Goal: Connect with others

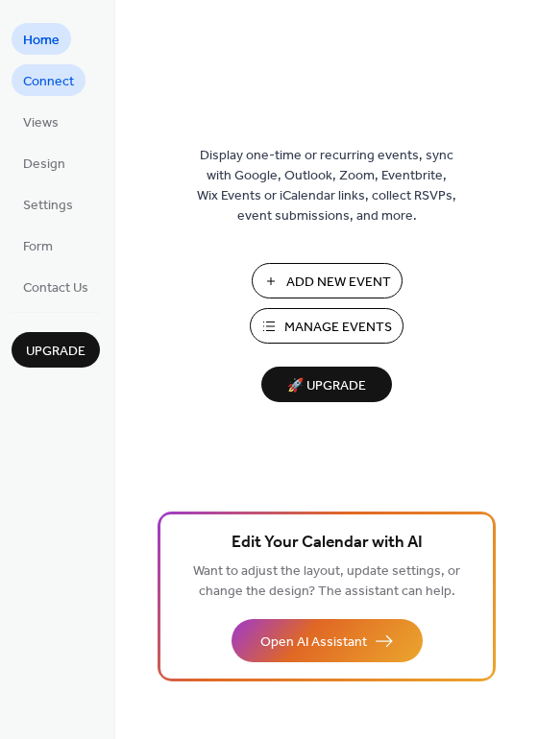
click at [31, 84] on span "Connect" at bounding box center [48, 82] width 51 height 20
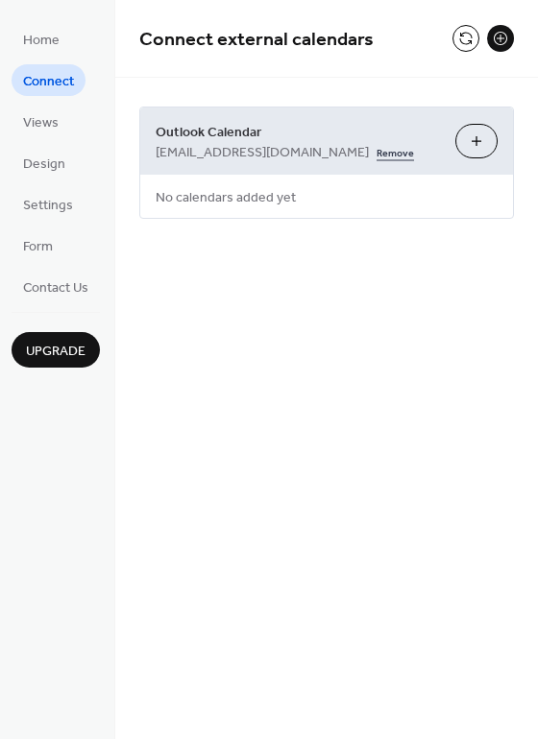
click at [376, 153] on link "Remove" at bounding box center [394, 151] width 37 height 20
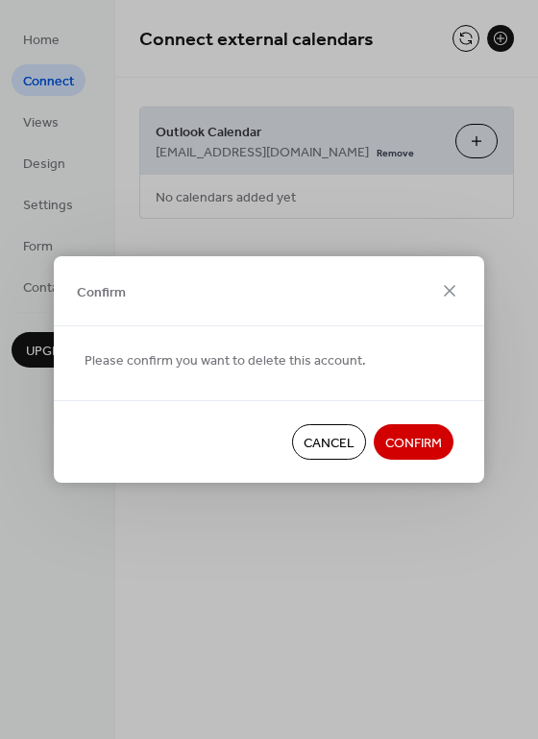
click at [404, 434] on span "Confirm" at bounding box center [413, 444] width 57 height 20
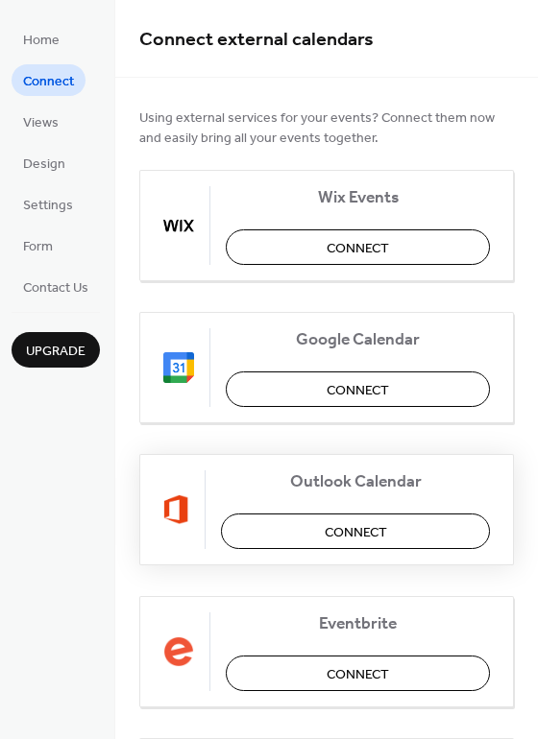
click at [351, 523] on span "Connect" at bounding box center [355, 533] width 62 height 20
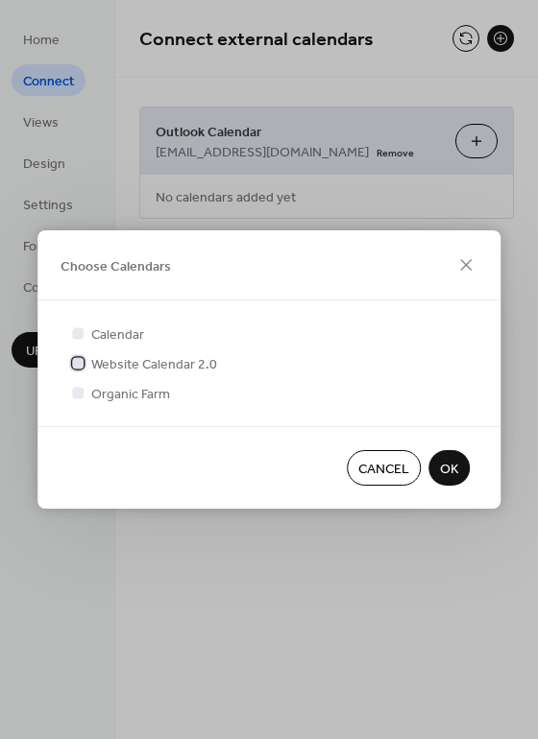
click at [78, 362] on div at bounding box center [78, 363] width 12 height 12
click at [76, 390] on div at bounding box center [78, 393] width 12 height 12
click at [72, 396] on div at bounding box center [78, 393] width 12 height 12
click at [451, 473] on span "OK" at bounding box center [449, 470] width 18 height 20
